Goal: Transaction & Acquisition: Purchase product/service

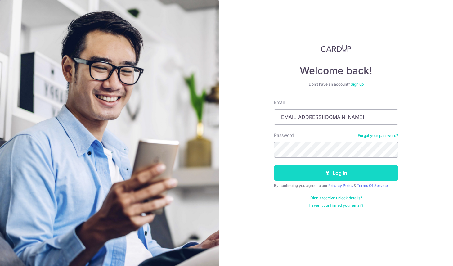
click at [332, 176] on button "Log in" at bounding box center [336, 173] width 124 height 16
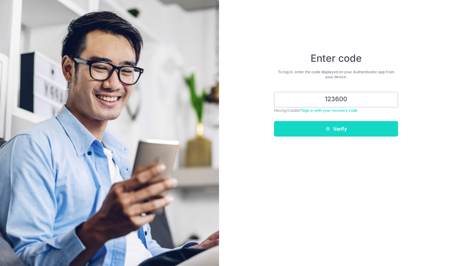
type input "123600"
click at [343, 128] on button "Verify" at bounding box center [336, 129] width 124 height 16
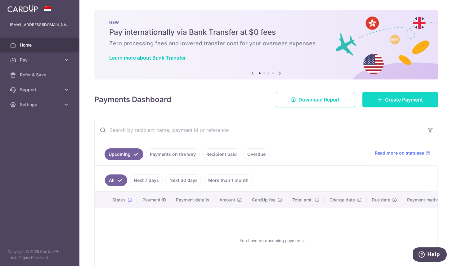
click at [398, 104] on link "Create Payment" at bounding box center [401, 100] width 76 height 16
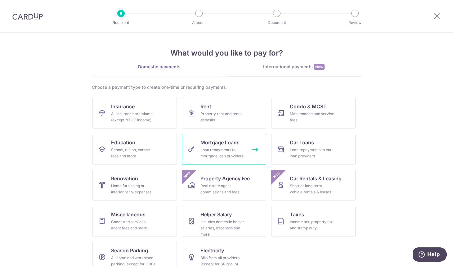
scroll to position [12, 0]
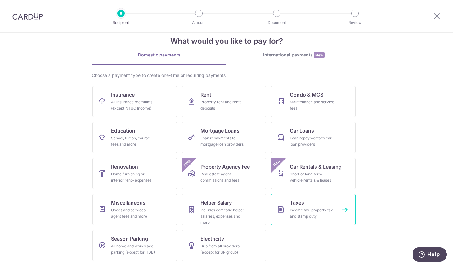
click at [312, 209] on div "Income tax, property tax and stamp duty" at bounding box center [312, 213] width 45 height 12
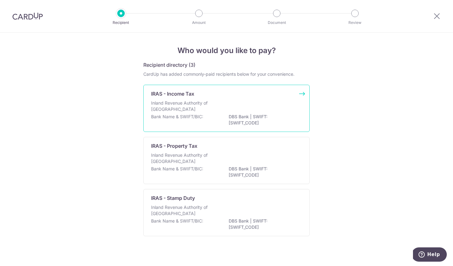
click at [206, 103] on p "Inland Revenue Authority of Singapore" at bounding box center [184, 106] width 66 height 12
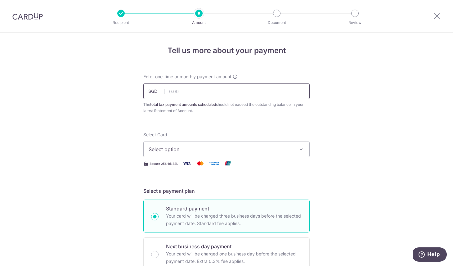
click at [186, 90] on input "text" at bounding box center [226, 91] width 166 height 16
click at [182, 90] on input "text" at bounding box center [226, 91] width 166 height 16
paste input "2,291.92"
type input "2,291.92"
click at [182, 148] on span "Select option" at bounding box center [221, 149] width 145 height 7
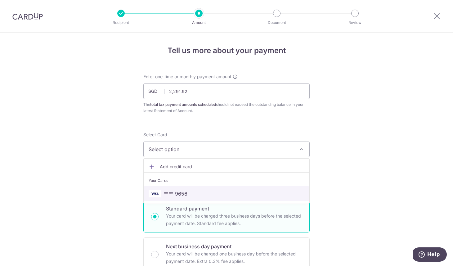
click at [180, 190] on span "**** 9656" at bounding box center [176, 193] width 24 height 7
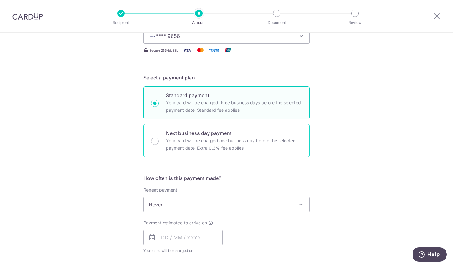
scroll to position [158, 0]
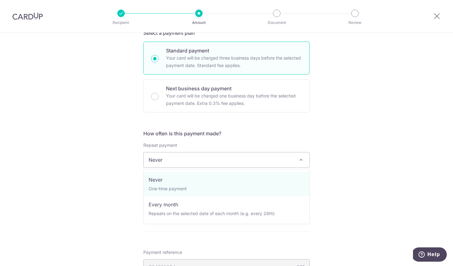
click at [182, 161] on span "Never" at bounding box center [227, 159] width 166 height 15
click at [106, 185] on div "Tell us more about your payment Enter one-time or monthly payment amount SGD 2,…" at bounding box center [226, 163] width 453 height 576
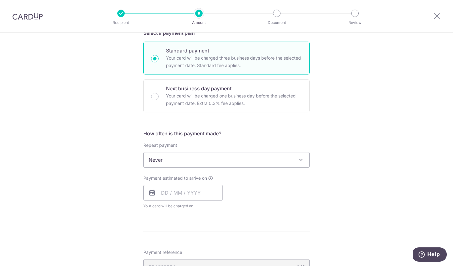
scroll to position [196, 0]
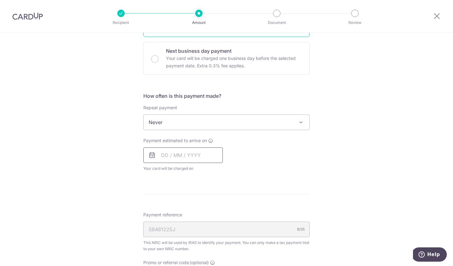
click at [184, 158] on input "text" at bounding box center [182, 155] width 79 height 16
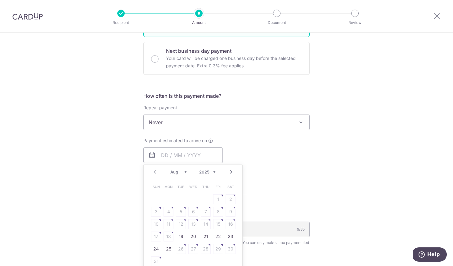
click at [284, 163] on div "Payment estimated to arrive on Prev Next Aug Sep Oct Nov Dec 2025 2026 Sun Mon …" at bounding box center [227, 155] width 174 height 34
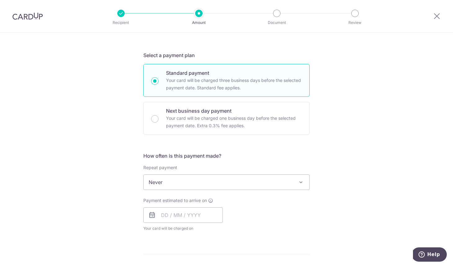
scroll to position [171, 0]
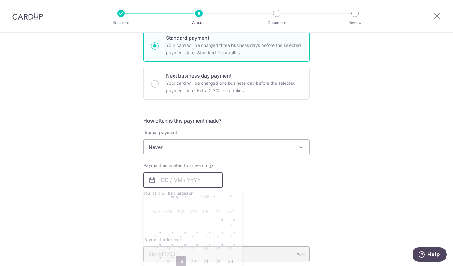
click at [186, 180] on input "text" at bounding box center [182, 180] width 79 height 16
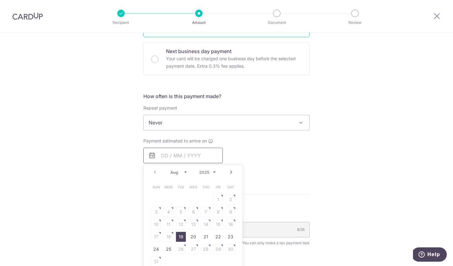
scroll to position [198, 0]
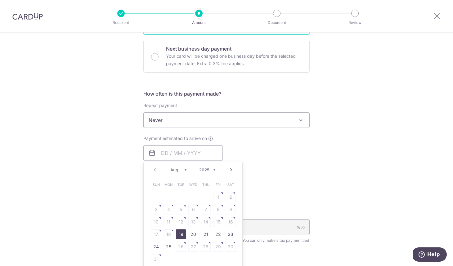
click at [183, 234] on link "19" at bounding box center [181, 234] width 10 height 10
type input "[DATE]"
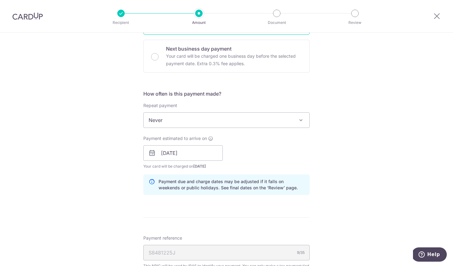
click at [261, 156] on div "Payment estimated to arrive on 19/08/2025 Prev Next Aug Sep Oct Nov Dec 2025 20…" at bounding box center [227, 152] width 174 height 34
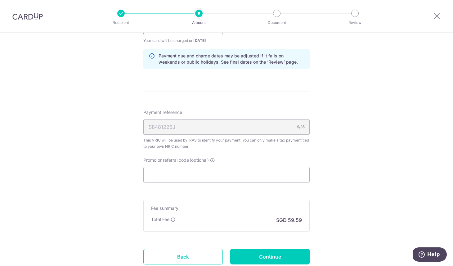
scroll to position [334, 0]
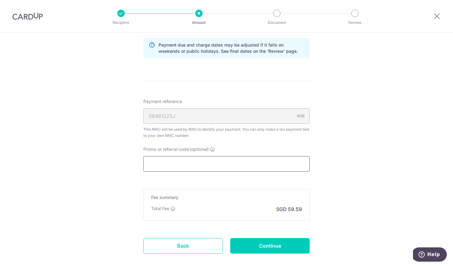
click at [196, 161] on input "Promo or referral code (optional)" at bounding box center [226, 164] width 166 height 16
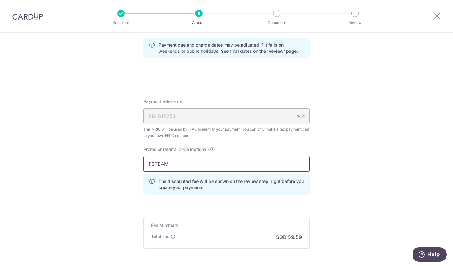
type input "FSTEAM"
click at [400, 175] on div "Tell us more about your payment Enter one-time or monthly payment amount SGD 2,…" at bounding box center [226, 13] width 453 height 630
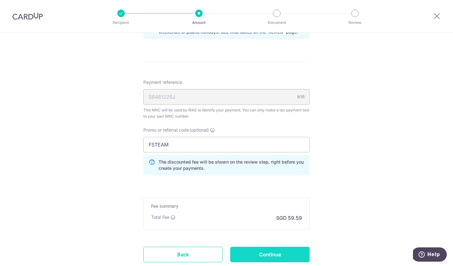
click at [290, 256] on input "Continue" at bounding box center [269, 255] width 79 height 16
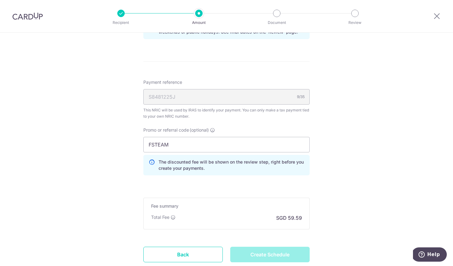
type input "Create Schedule"
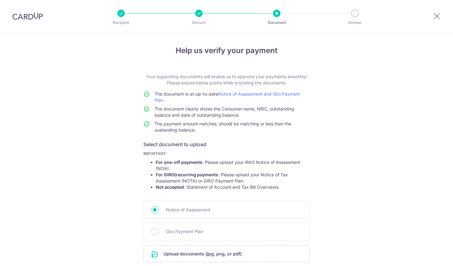
scroll to position [51, 0]
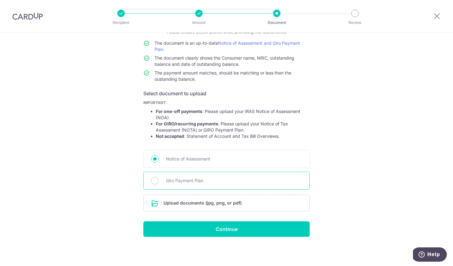
click at [196, 180] on span "Giro Payment Plan" at bounding box center [234, 180] width 136 height 7
click at [159, 180] on input "Giro Payment Plan" at bounding box center [154, 180] width 7 height 7
radio input "true"
click at [278, 19] on div "Recipient Amount Document Review" at bounding box center [238, 16] width 266 height 32
click at [205, 16] on li "Document" at bounding box center [242, 13] width 78 height 7
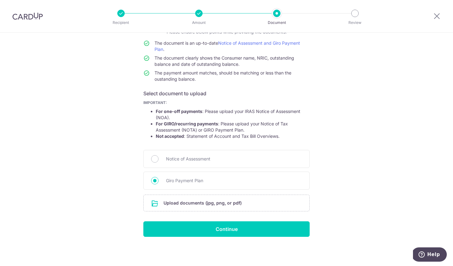
click at [198, 16] on div at bounding box center [198, 13] width 7 height 7
click at [439, 18] on icon at bounding box center [436, 16] width 7 height 8
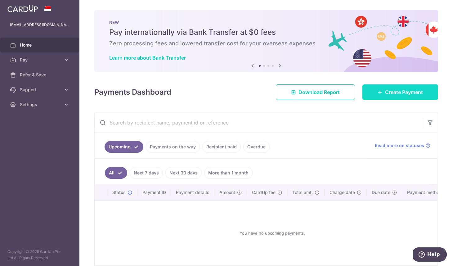
click at [395, 91] on span "Create Payment" at bounding box center [404, 91] width 38 height 7
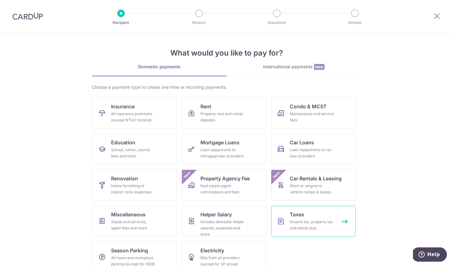
click at [300, 219] on div "Income tax, property tax and stamp duty" at bounding box center [312, 225] width 45 height 12
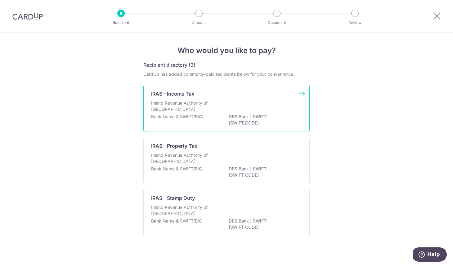
click at [212, 106] on p "Inland Revenue Authority of Singapore" at bounding box center [184, 106] width 66 height 12
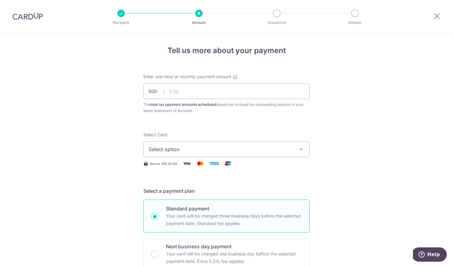
scroll to position [59, 0]
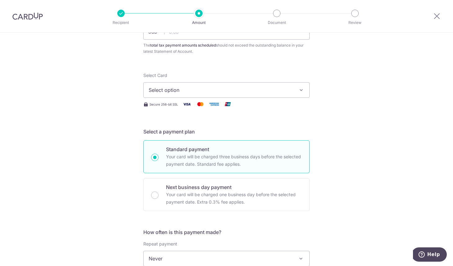
click at [189, 93] on span "Select option" at bounding box center [221, 89] width 145 height 7
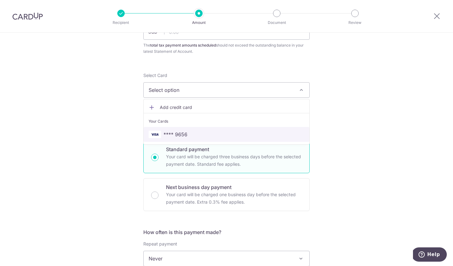
click at [183, 133] on span "**** 9656" at bounding box center [176, 134] width 24 height 7
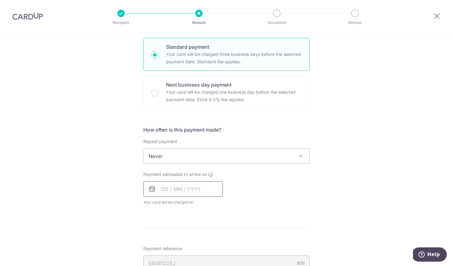
scroll to position [217, 0]
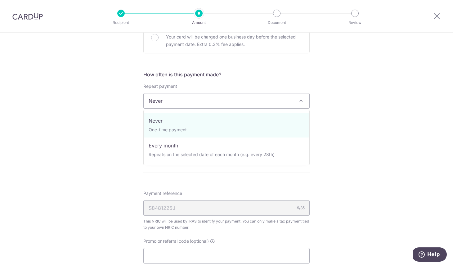
click at [175, 101] on span "Never" at bounding box center [227, 100] width 166 height 15
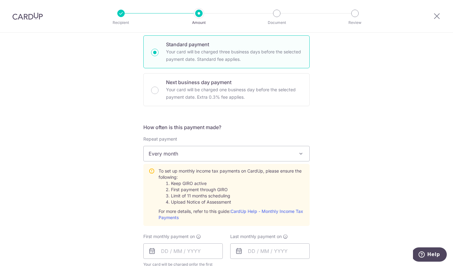
scroll to position [180, 0]
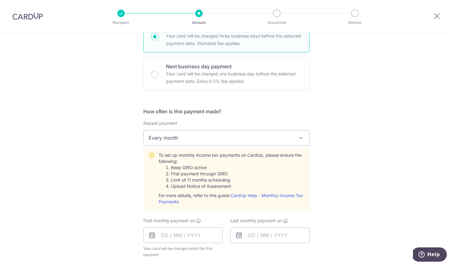
click at [192, 137] on span "Every month" at bounding box center [227, 137] width 166 height 15
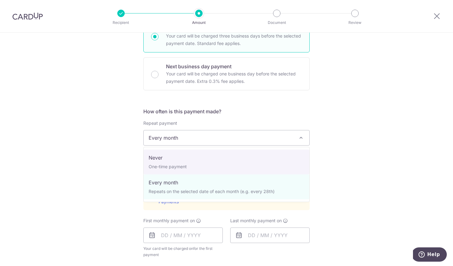
select select "1"
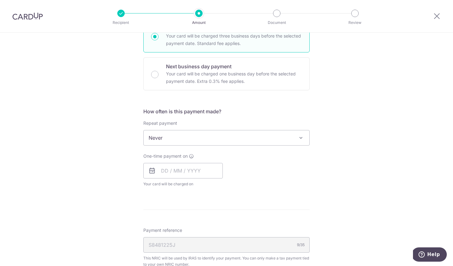
scroll to position [221, 0]
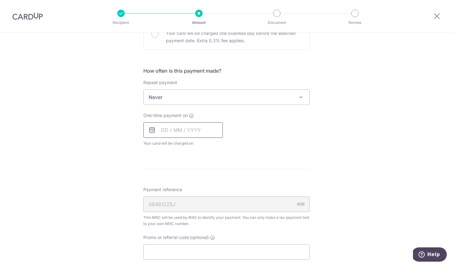
click at [182, 131] on input "text" at bounding box center [182, 130] width 79 height 16
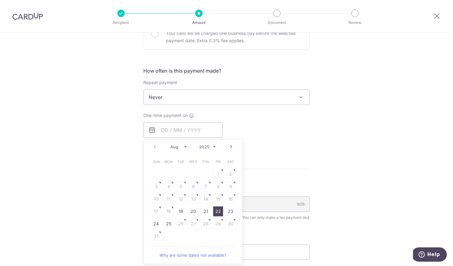
click at [220, 210] on link "22" at bounding box center [218, 211] width 10 height 10
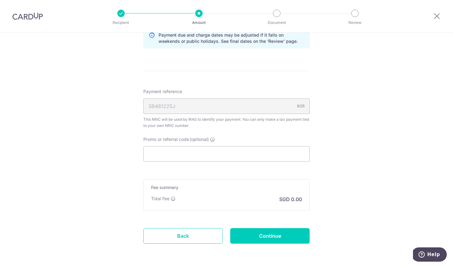
scroll to position [275, 0]
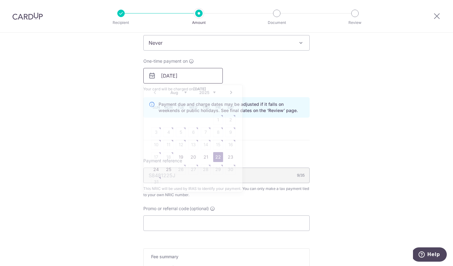
click at [183, 77] on input "22/08/2025" at bounding box center [182, 76] width 79 height 16
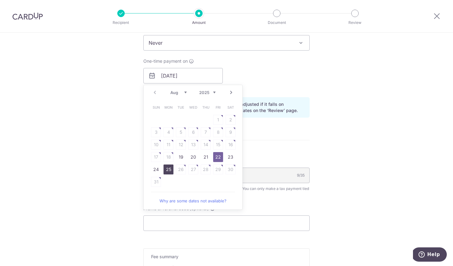
click at [171, 166] on link "25" at bounding box center [169, 170] width 10 height 10
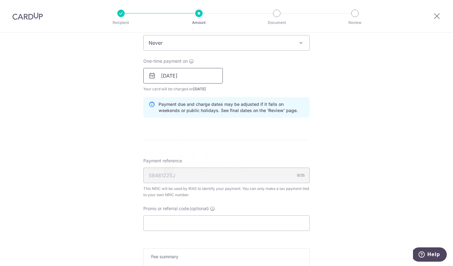
click at [192, 73] on input "25/08/2025" at bounding box center [182, 76] width 79 height 16
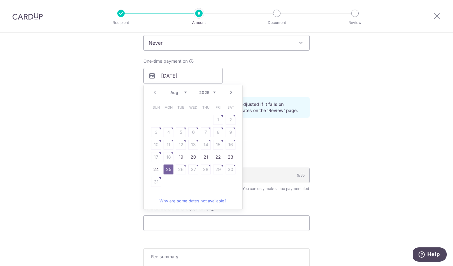
click at [171, 169] on link "25" at bounding box center [169, 170] width 10 height 10
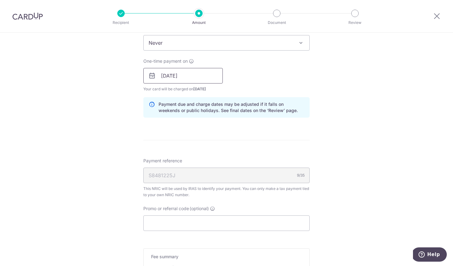
click at [187, 68] on input "25/08/2025" at bounding box center [182, 76] width 79 height 16
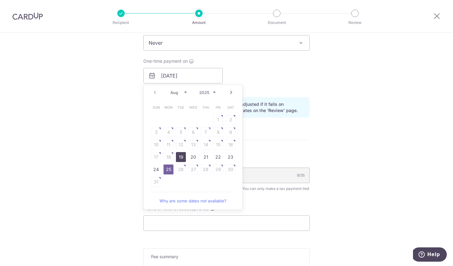
click at [185, 155] on link "19" at bounding box center [181, 157] width 10 height 10
type input "[DATE]"
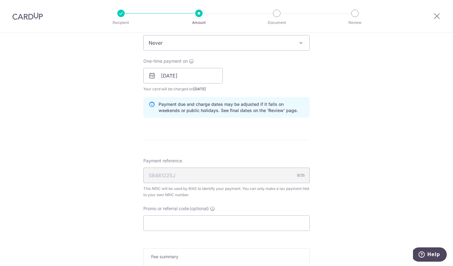
click at [248, 72] on div "One-time payment on 19/08/2025 Prev Next Aug Sep Oct Nov Dec 2025 2026 2027 202…" at bounding box center [227, 75] width 174 height 34
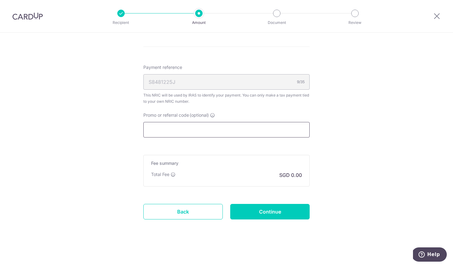
click at [188, 132] on input "Promo or referral code (optional)" at bounding box center [226, 130] width 166 height 16
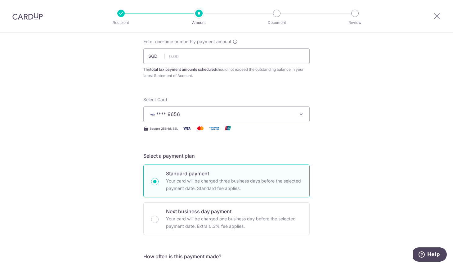
scroll to position [14, 0]
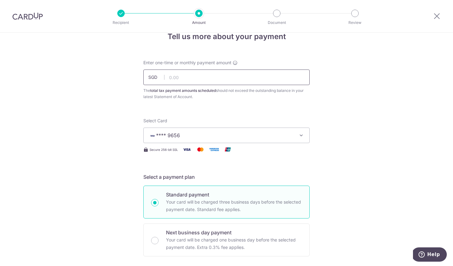
type input "FSTEAM"
click at [200, 70] on input "text" at bounding box center [226, 78] width 166 height 16
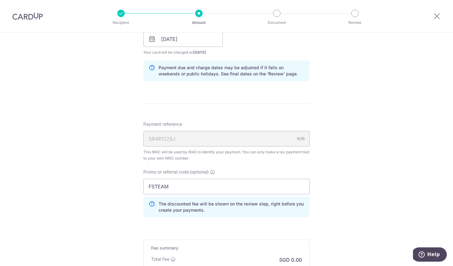
scroll to position [396, 0]
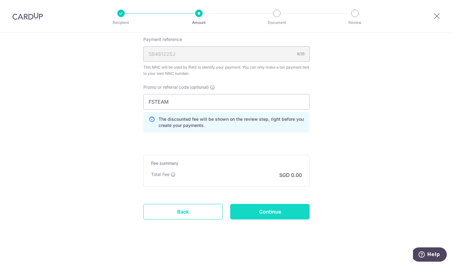
click at [267, 216] on input "Continue" at bounding box center [269, 212] width 79 height 16
type input "2,291.92"
type input "Create Schedule"
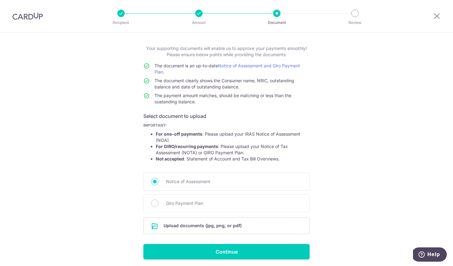
scroll to position [51, 0]
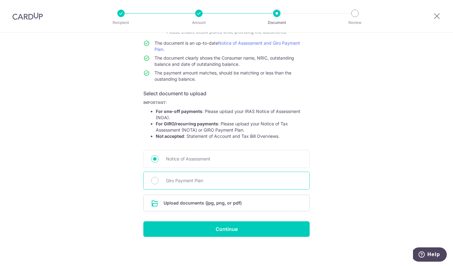
click at [205, 179] on span "Giro Payment Plan" at bounding box center [234, 180] width 136 height 7
click at [159, 179] on input "Giro Payment Plan" at bounding box center [154, 180] width 7 height 7
radio input "true"
click at [213, 205] on input "file" at bounding box center [227, 203] width 166 height 16
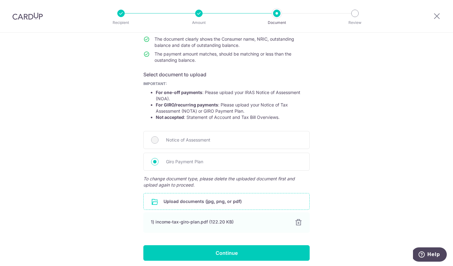
scroll to position [94, 0]
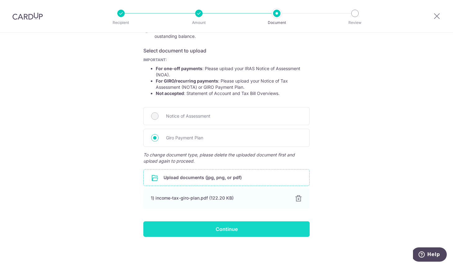
click at [230, 230] on input "Continue" at bounding box center [226, 229] width 166 height 16
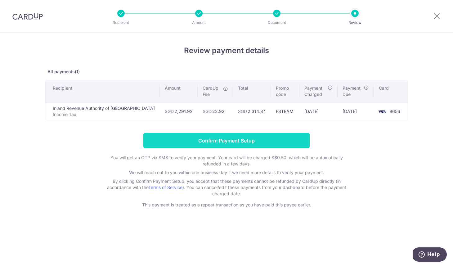
click at [248, 141] on input "Confirm Payment Setup" at bounding box center [226, 141] width 166 height 16
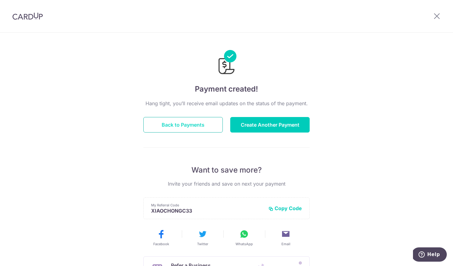
click at [205, 127] on button "Back to Payments" at bounding box center [182, 125] width 79 height 16
